Goal: Check status: Check status

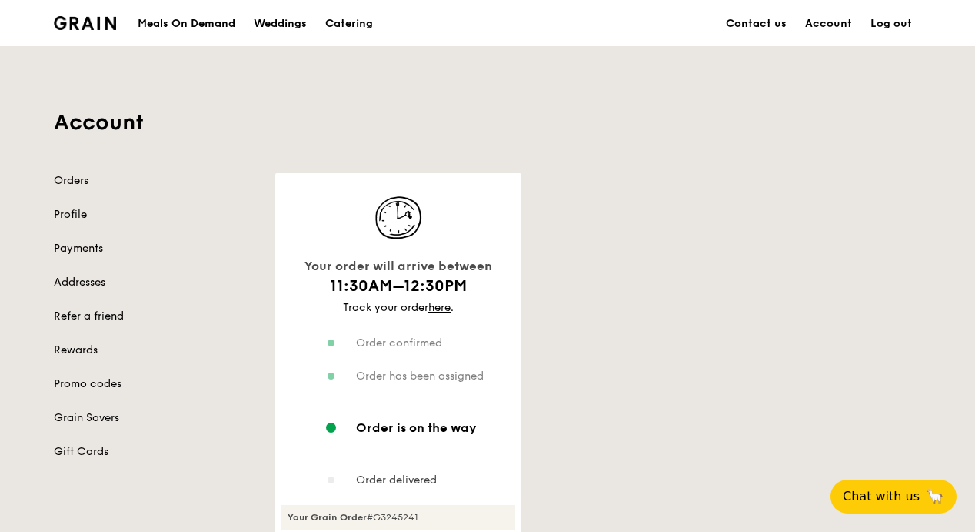
click at [452, 308] on div "Track your order here ." at bounding box center [399, 307] width 234 height 15
click at [446, 308] on link "here" at bounding box center [439, 307] width 22 height 13
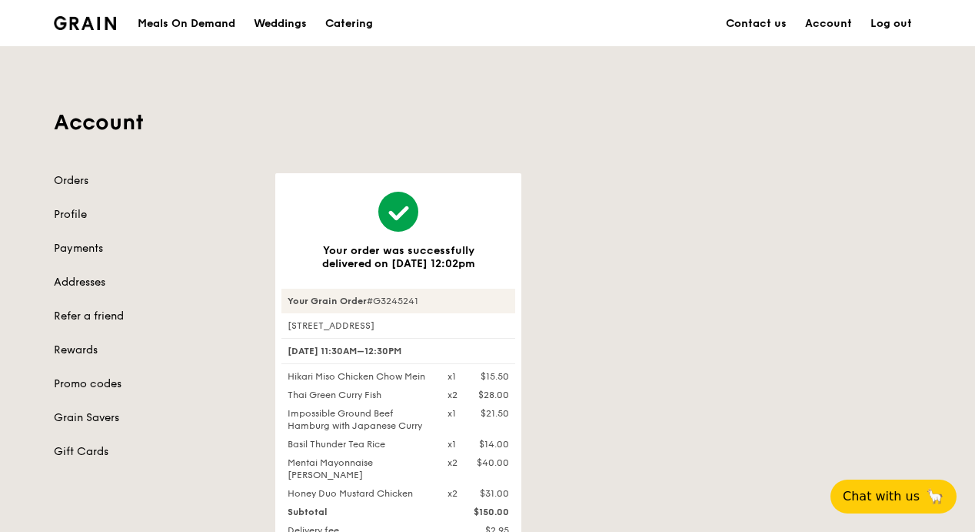
click at [97, 191] on div "Orders Profile Payments Addresses Refer a friend Rewards Promo codes Grain Save…" at bounding box center [155, 316] width 203 height 286
click at [86, 180] on link "Orders" at bounding box center [155, 180] width 203 height 15
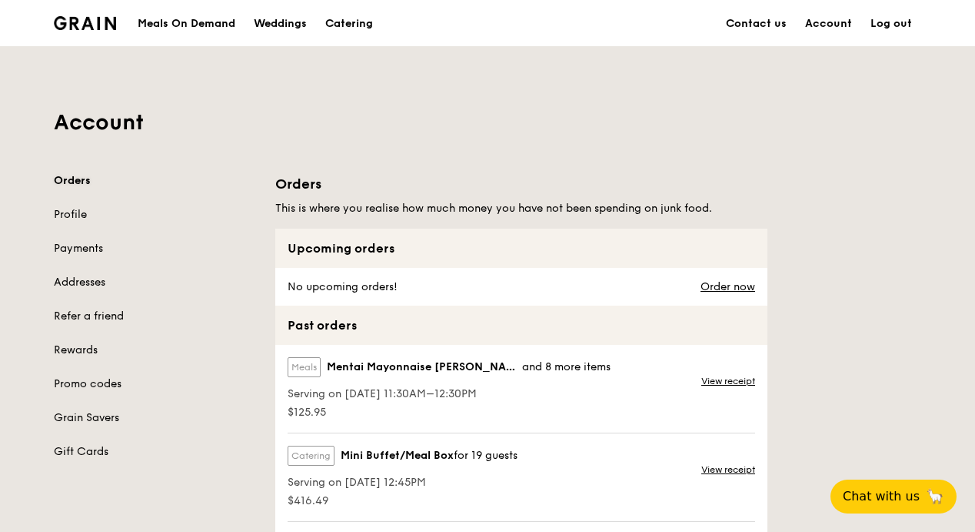
click at [74, 175] on link "Orders" at bounding box center [155, 180] width 203 height 15
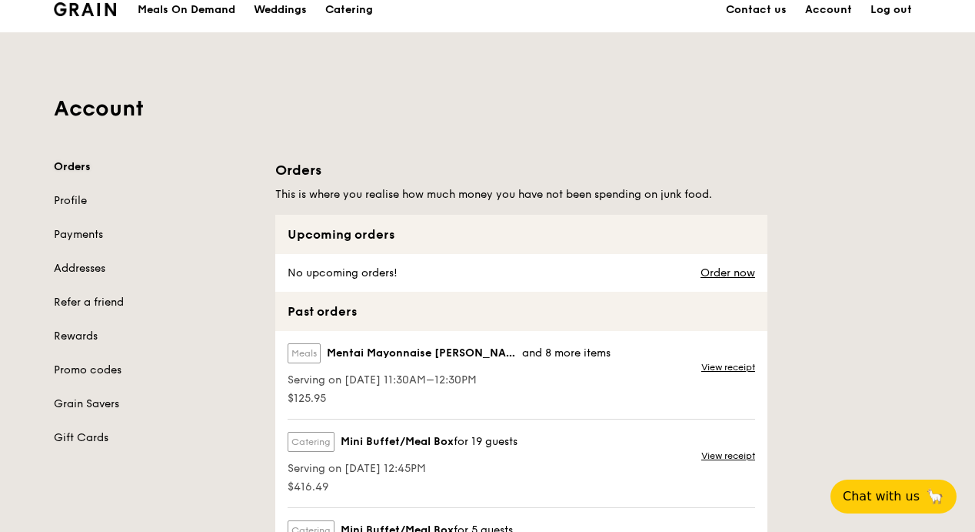
scroll to position [308, 0]
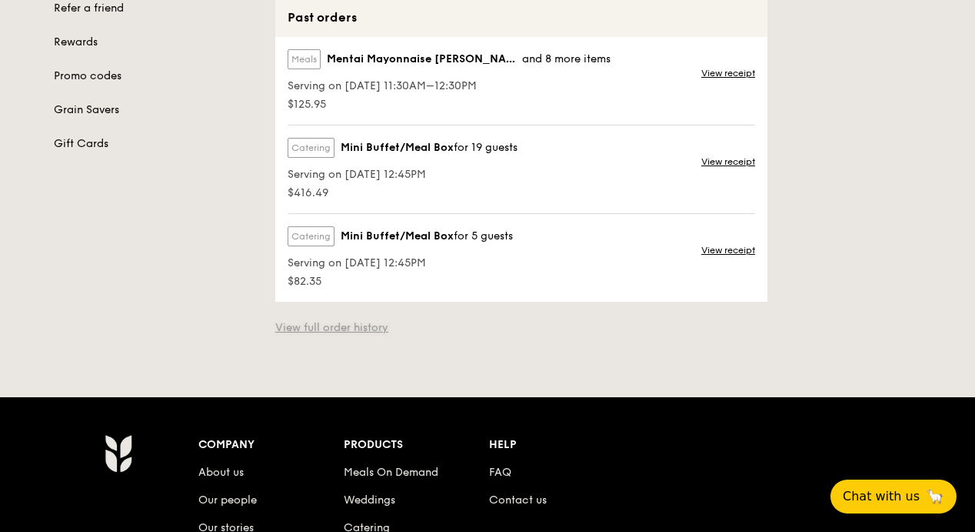
click at [366, 324] on link "View full order history" at bounding box center [331, 327] width 113 height 15
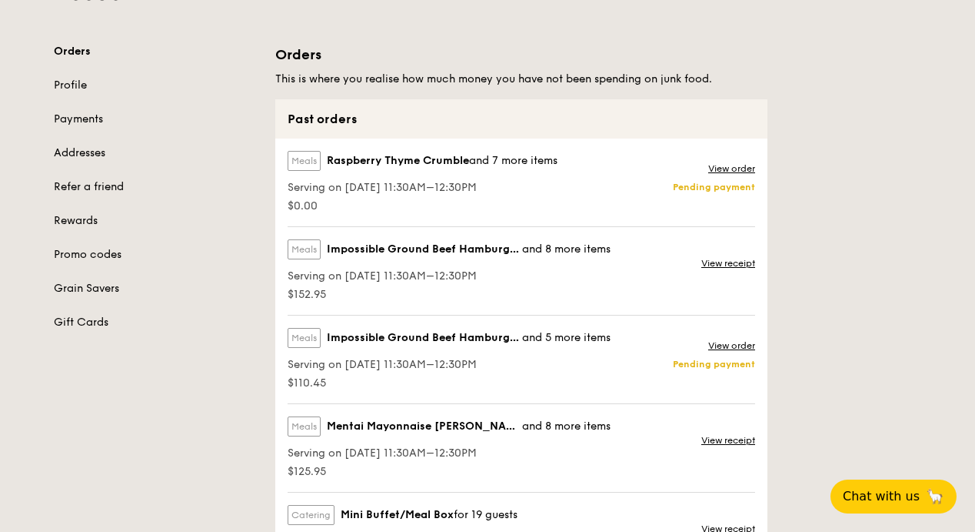
scroll to position [154, 0]
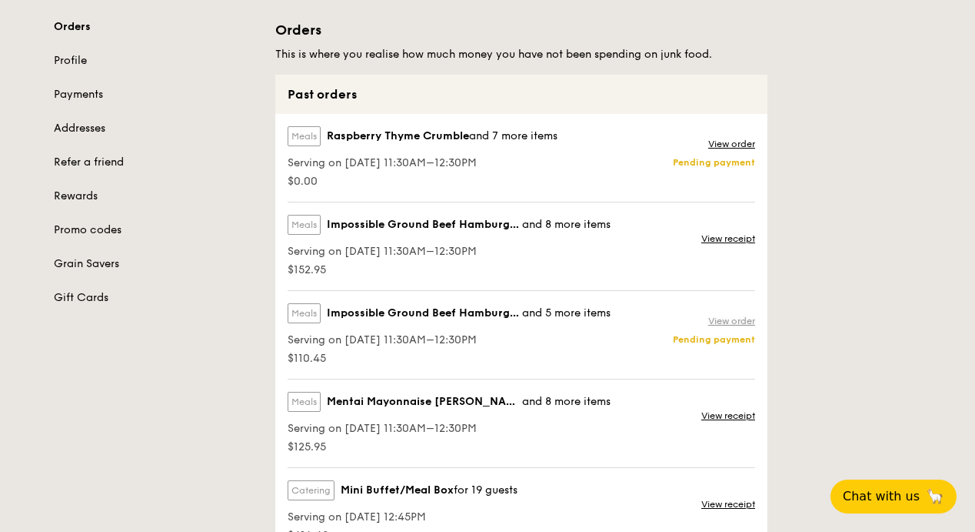
click at [724, 322] on link "View order" at bounding box center [731, 321] width 47 height 12
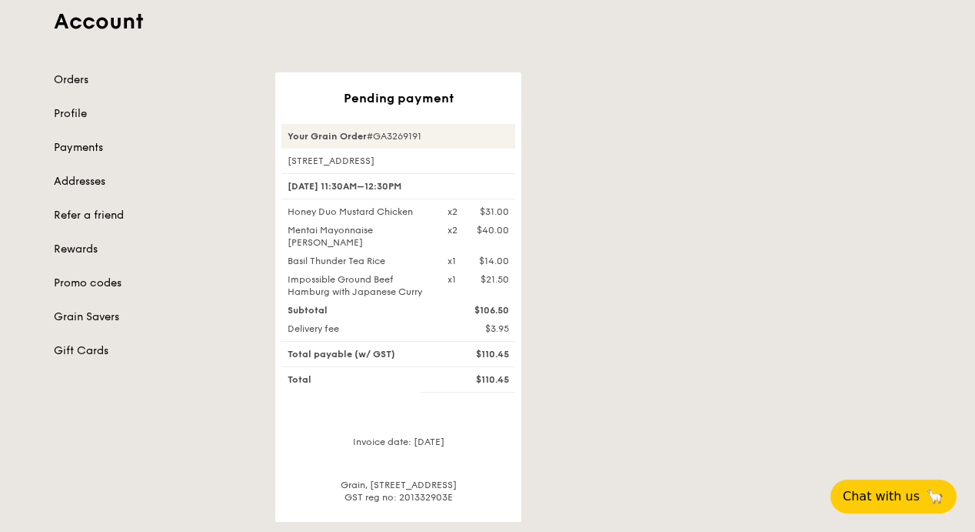
scroll to position [77, 0]
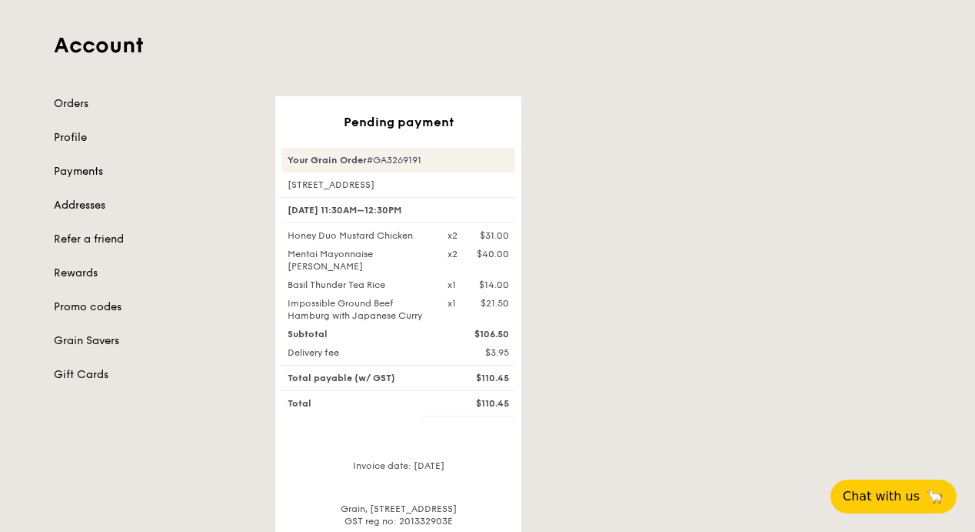
click at [603, 399] on div "Pending payment Your Grain Order #GA3269191 150 Beach Road, #19-19-01 [DATE] 11…" at bounding box center [598, 320] width 665 height 449
click at [68, 98] on link "Orders" at bounding box center [155, 103] width 203 height 15
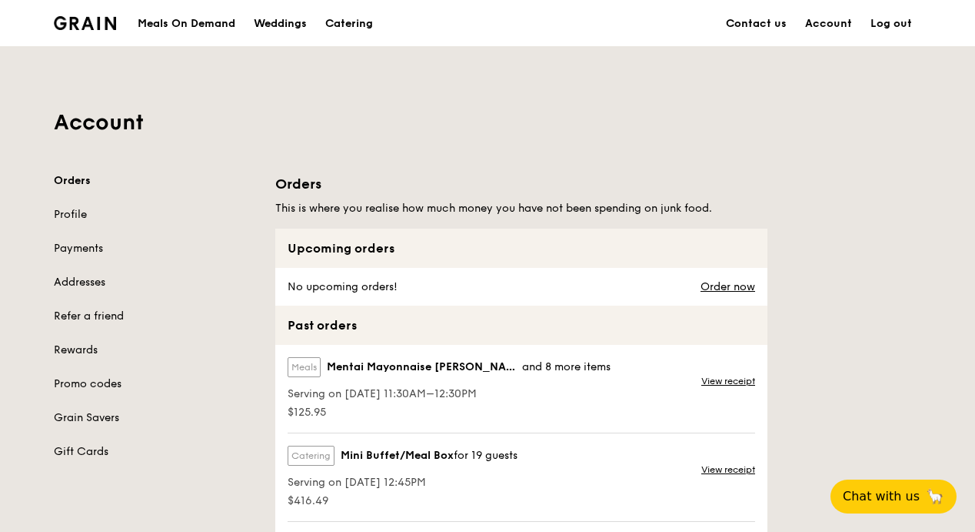
click at [88, 28] on img at bounding box center [85, 23] width 62 height 14
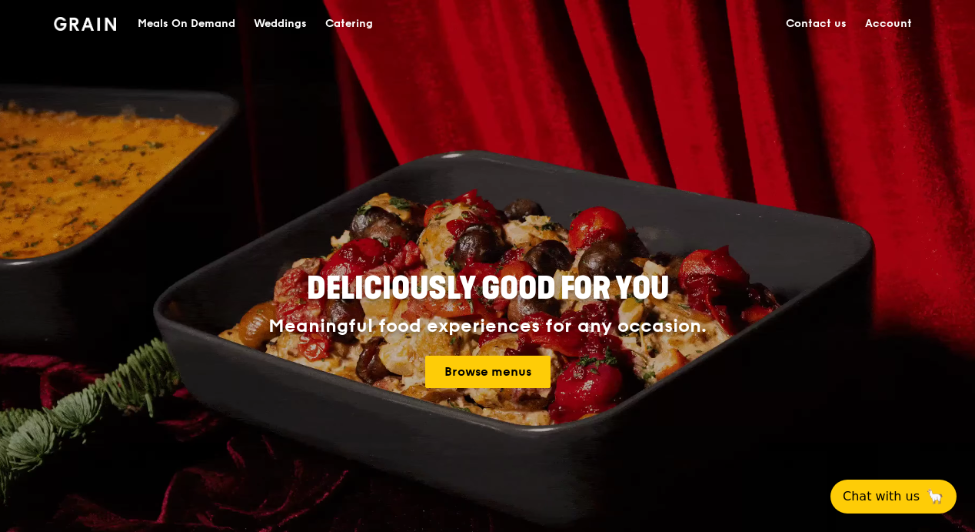
click at [884, 25] on link "Account" at bounding box center [888, 24] width 65 height 46
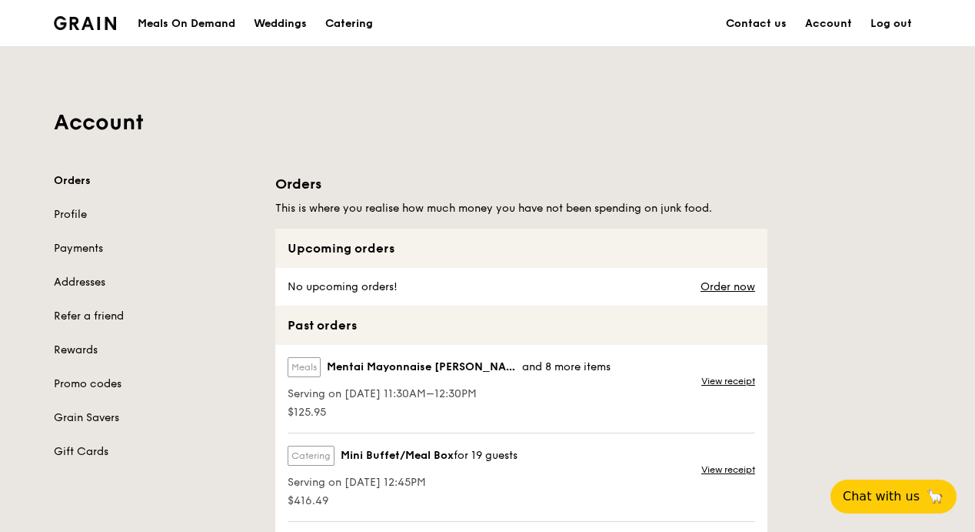
click at [80, 28] on img at bounding box center [85, 23] width 62 height 14
